Goal: Transaction & Acquisition: Purchase product/service

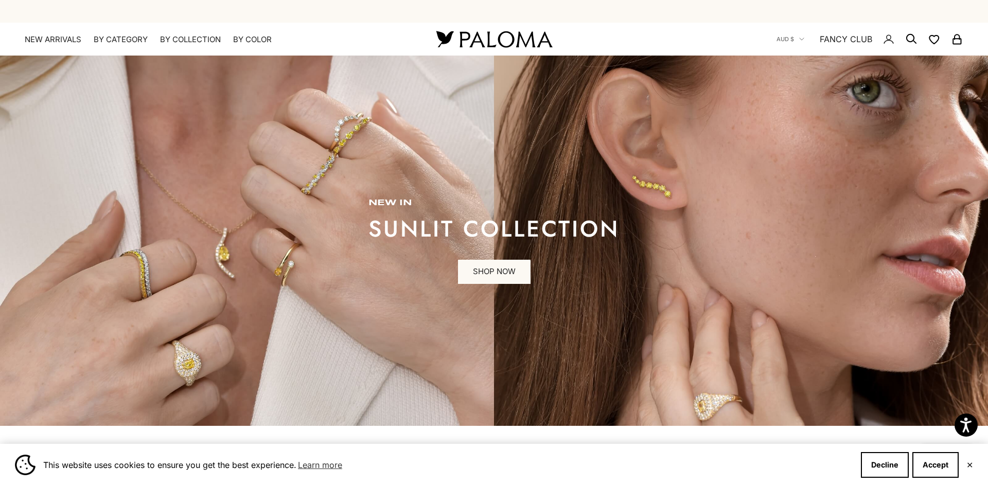
scroll to position [453, 0]
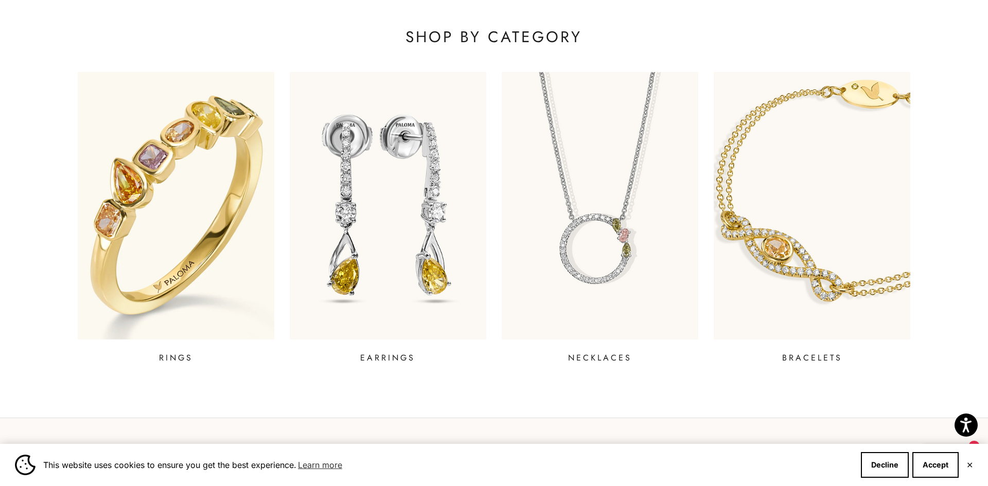
click at [173, 359] on p "RINGS" at bounding box center [176, 358] width 34 height 12
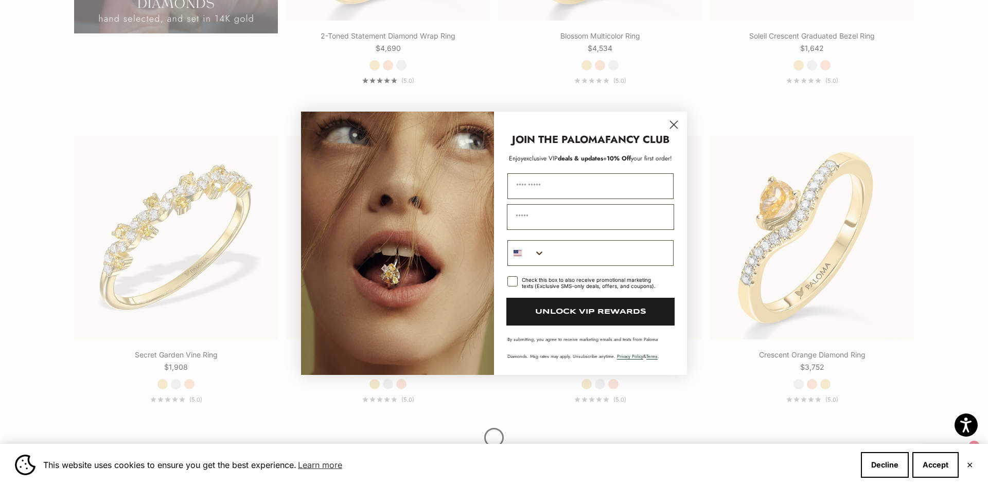
scroll to position [1194, 0]
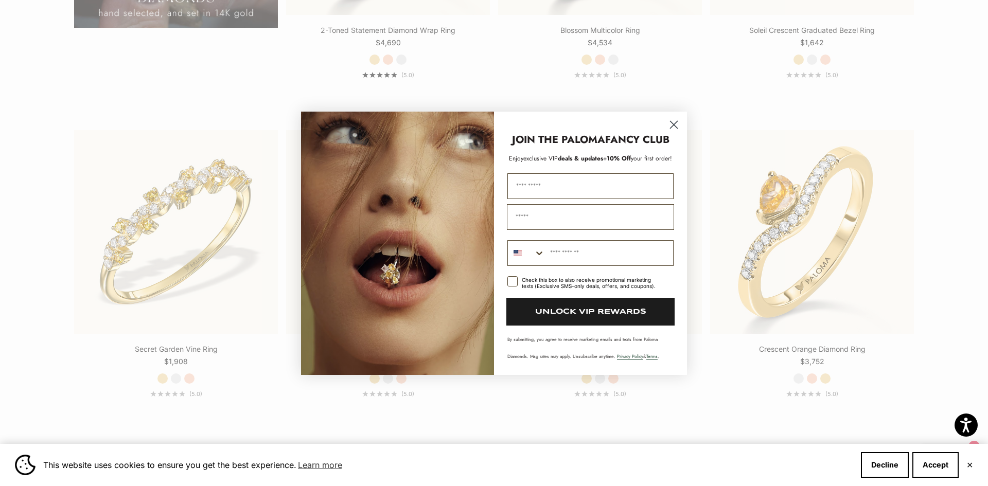
click at [679, 123] on circle "Close dialog" at bounding box center [674, 124] width 17 height 17
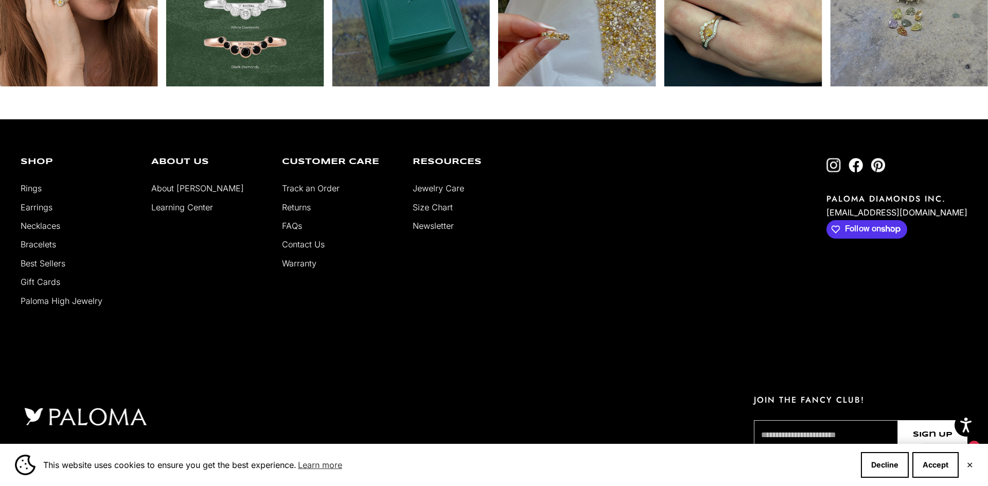
scroll to position [5971, 0]
